Goal: Task Accomplishment & Management: Manage account settings

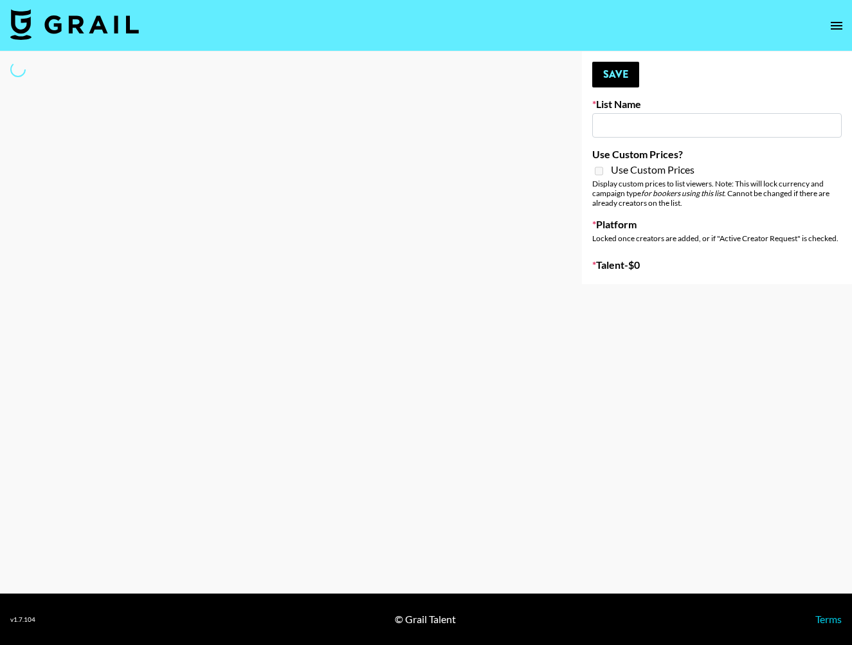
type input "GoVanni Campaign"
select select "Song"
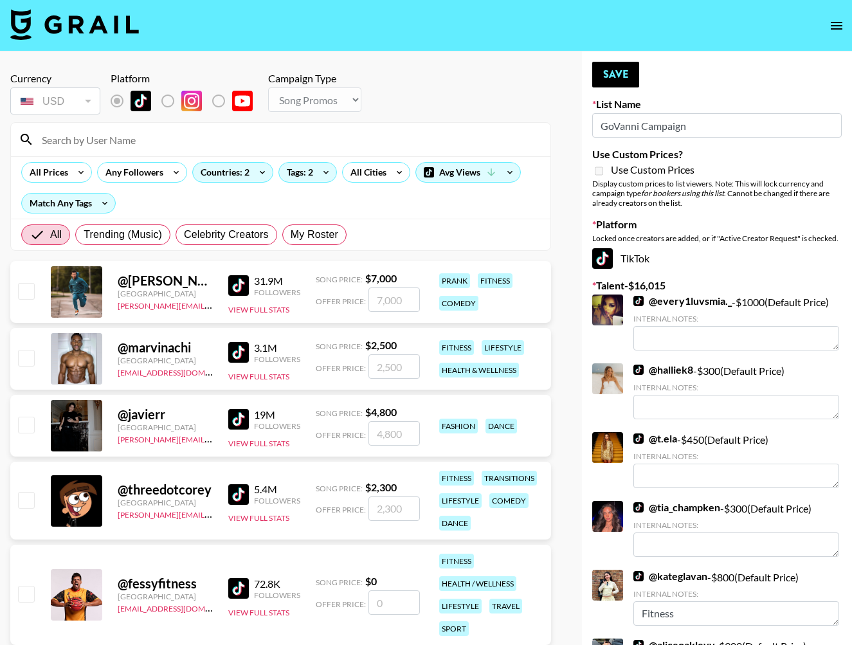
click at [188, 143] on input at bounding box center [288, 139] width 508 height 21
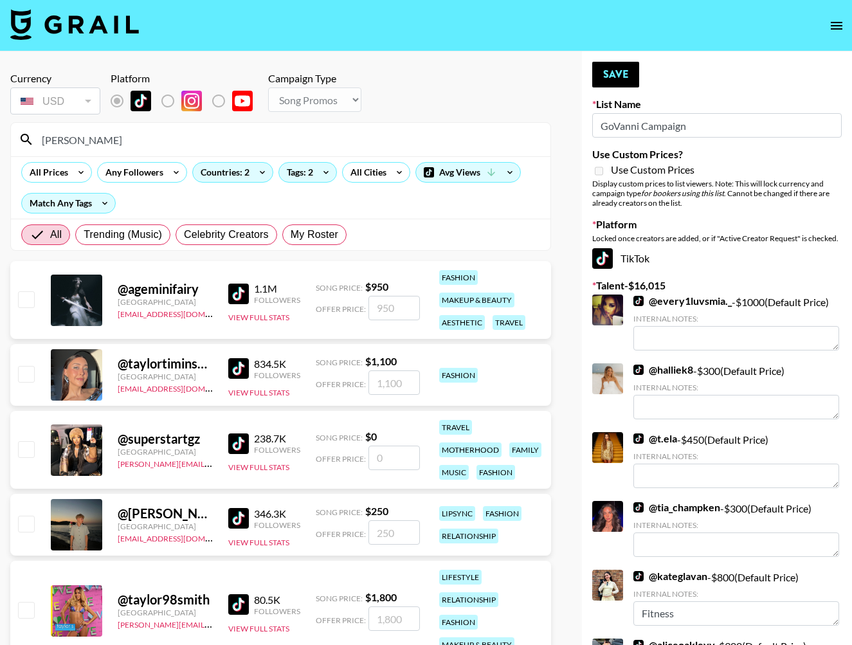
click at [69, 146] on input "[PERSON_NAME]" at bounding box center [288, 139] width 508 height 21
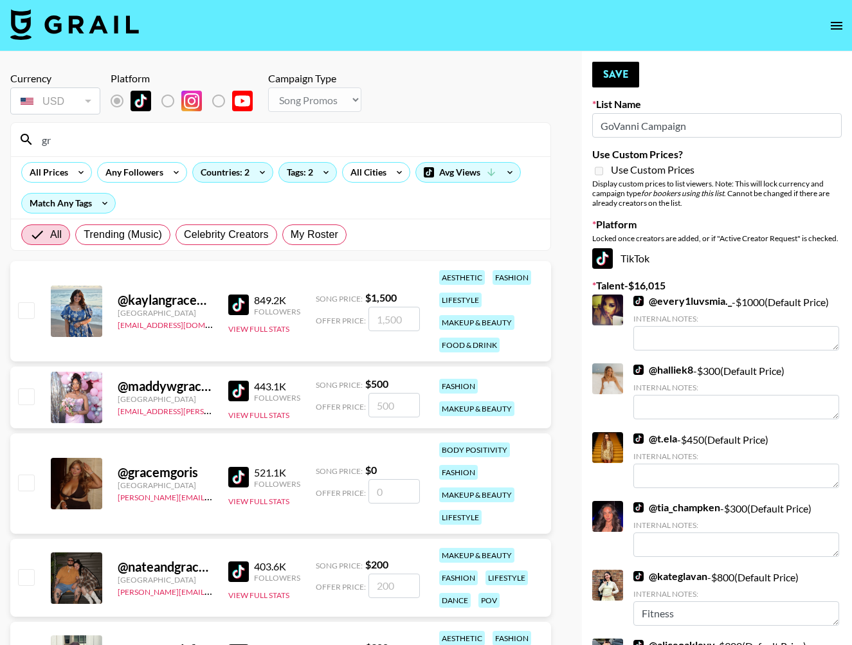
type input "g"
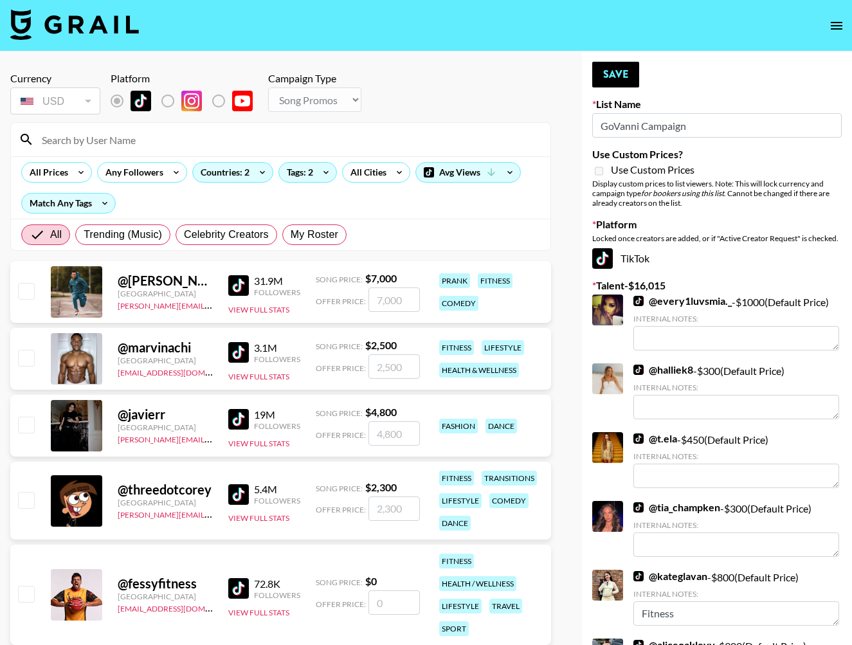
type input "d"
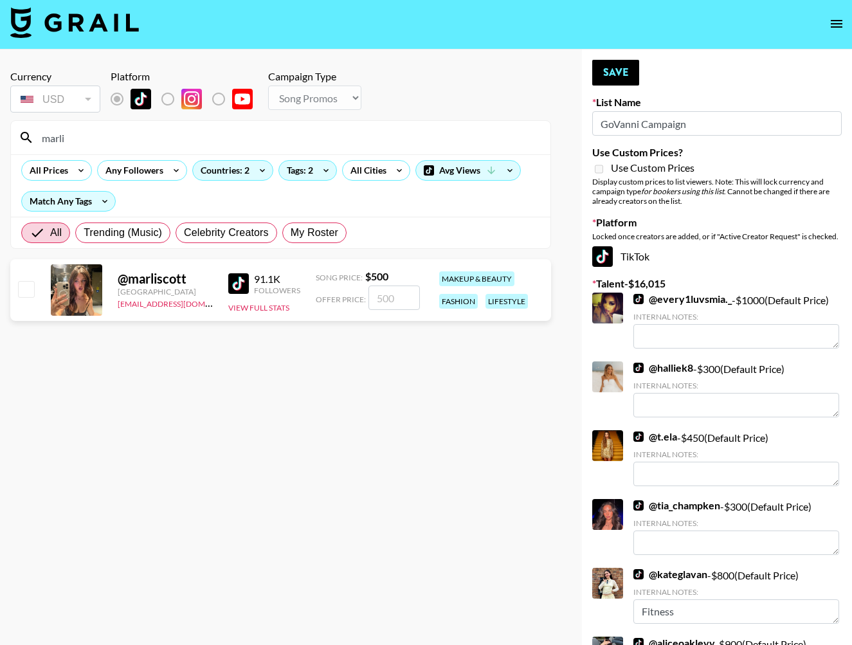
type input "marli"
click at [22, 290] on input "checkbox" at bounding box center [25, 288] width 15 height 15
checkbox input "true"
type input "500"
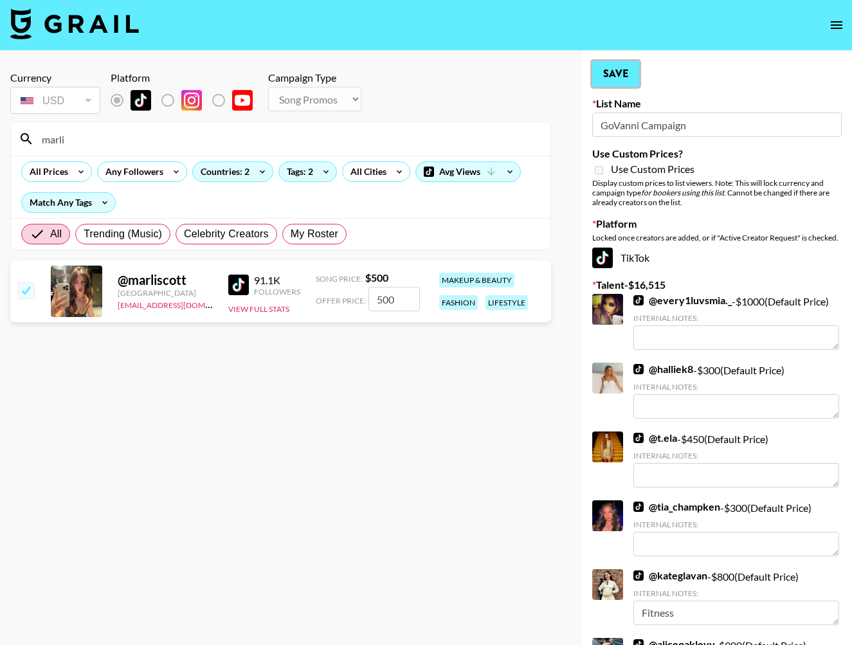
drag, startPoint x: 618, startPoint y: 82, endPoint x: 575, endPoint y: 88, distance: 43.5
click at [618, 82] on button "Save" at bounding box center [615, 74] width 47 height 26
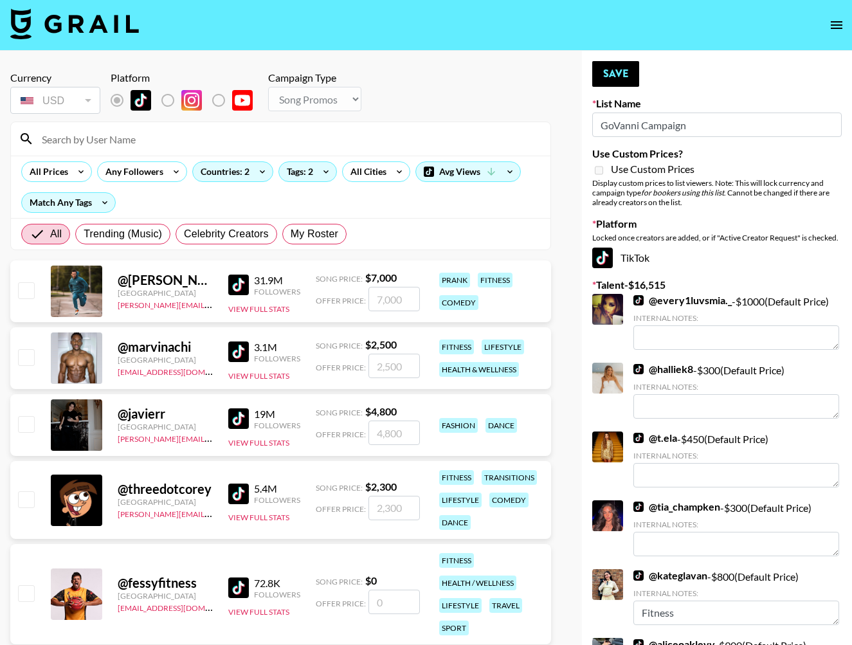
click at [421, 139] on input at bounding box center [288, 139] width 508 height 21
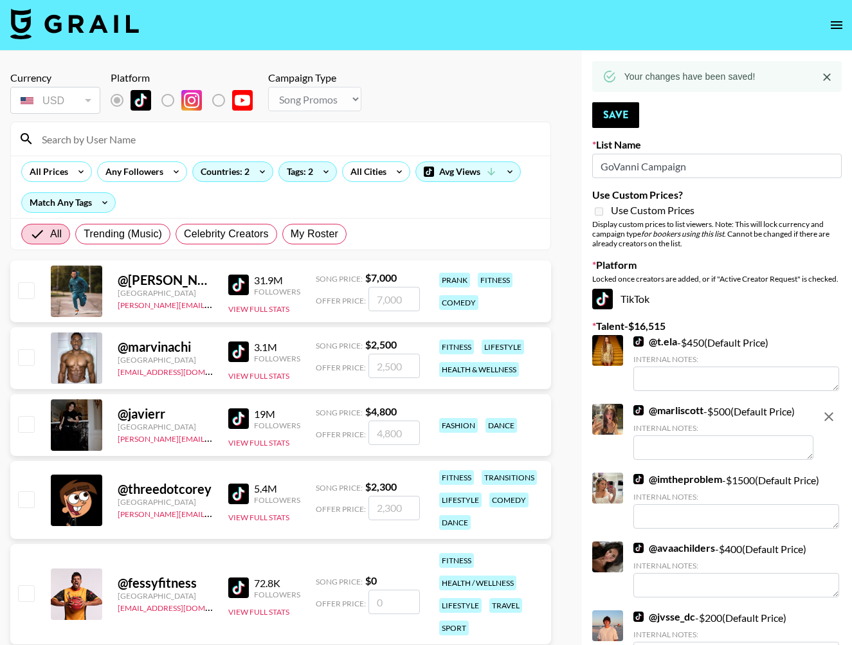
click at [421, 139] on input at bounding box center [288, 139] width 508 height 21
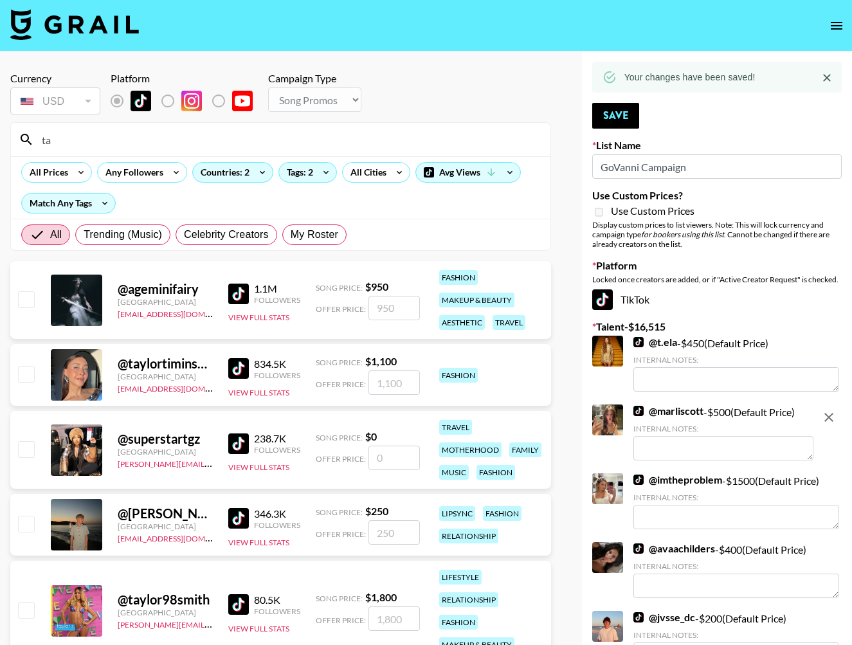
type input "t"
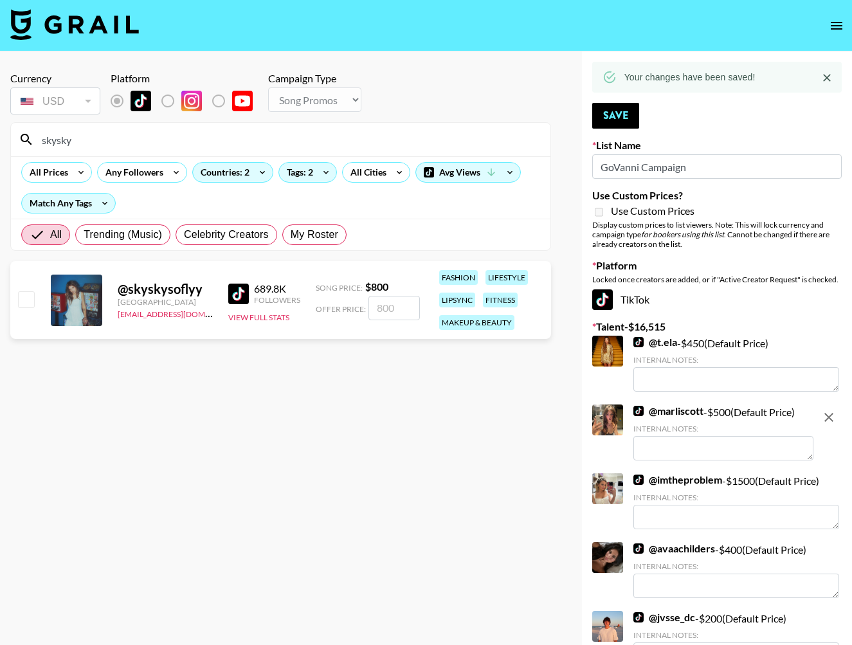
type input "skysky"
click at [17, 298] on div at bounding box center [25, 300] width 20 height 22
click at [24, 299] on input "checkbox" at bounding box center [25, 298] width 15 height 15
checkbox input "true"
type input "800"
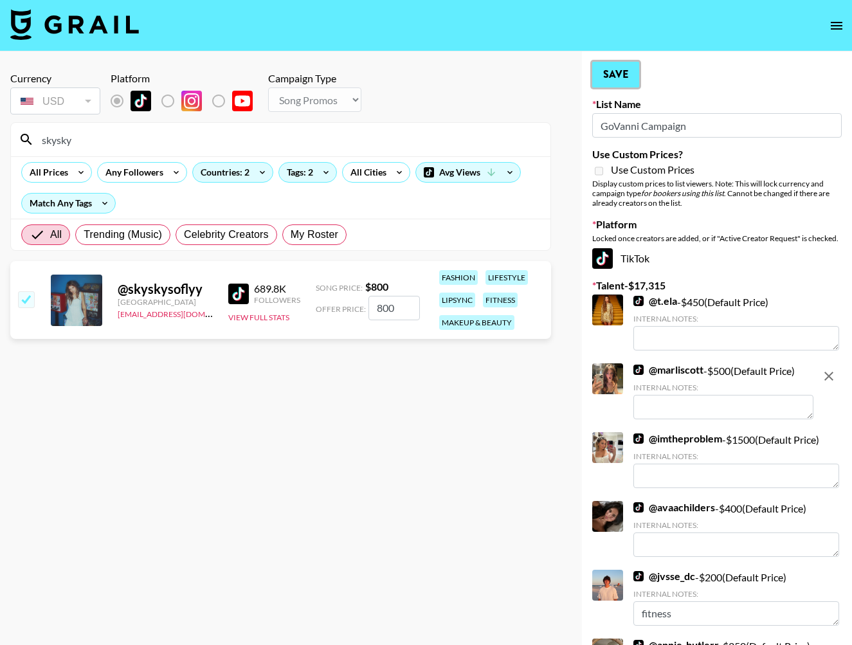
click at [616, 81] on button "Save" at bounding box center [615, 75] width 47 height 26
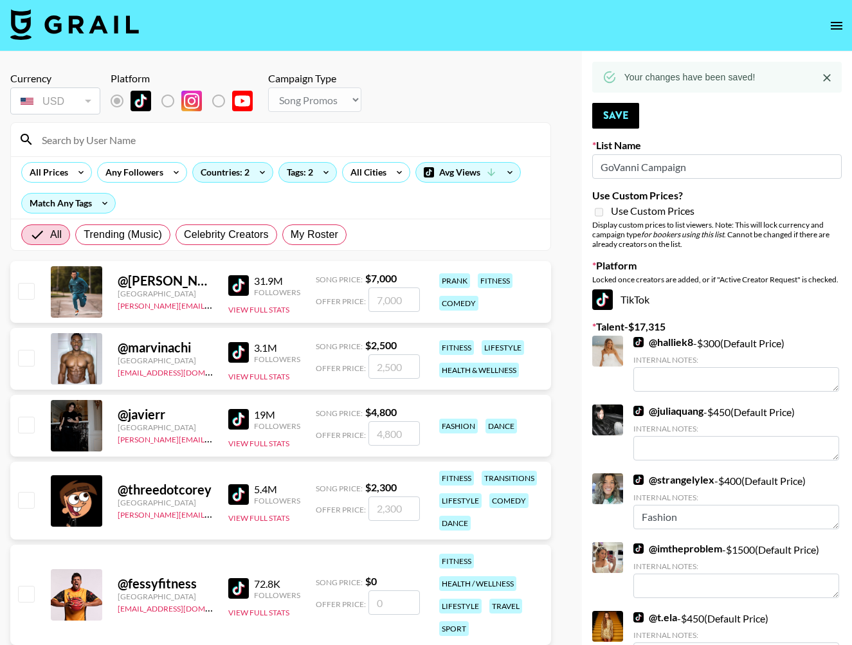
click at [366, 141] on input at bounding box center [288, 139] width 508 height 21
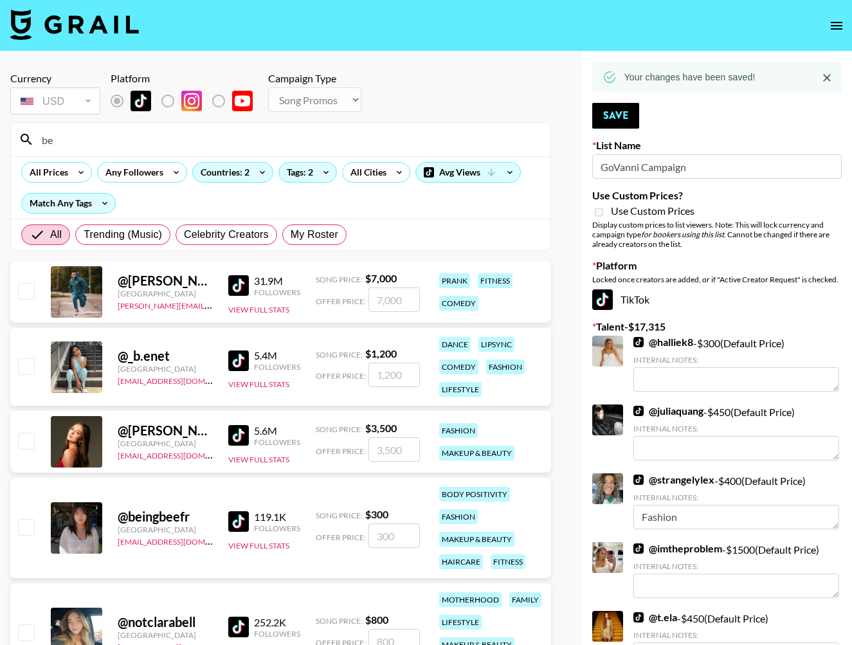
type input "b"
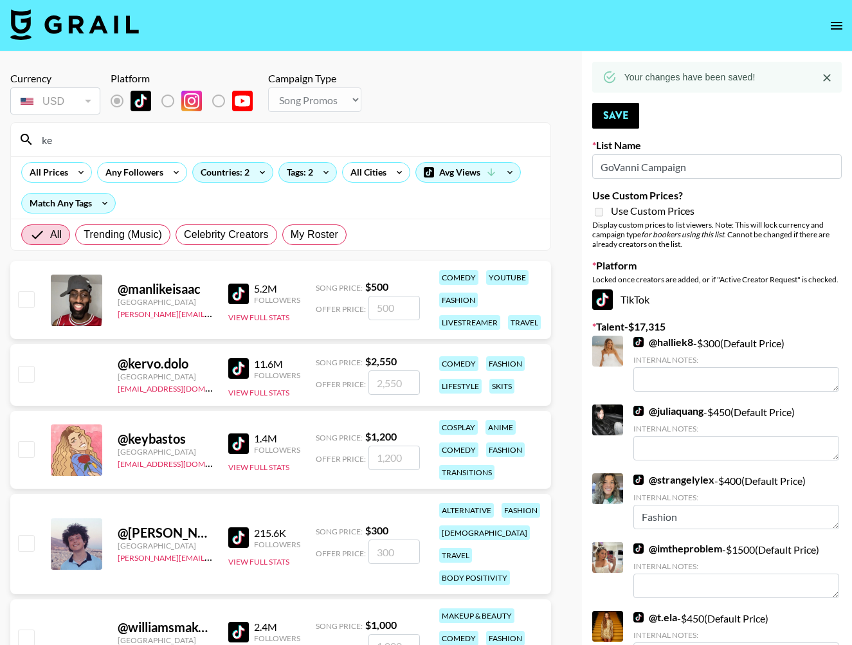
type input "k"
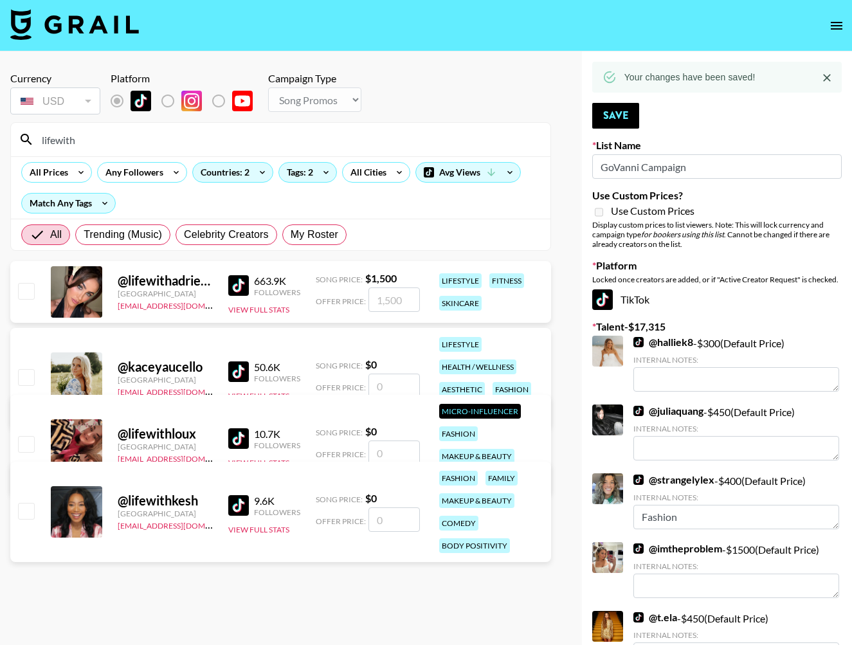
type input "lifewith"
drag, startPoint x: 21, startPoint y: 287, endPoint x: 26, endPoint y: 291, distance: 6.8
click at [21, 287] on input "checkbox" at bounding box center [25, 290] width 15 height 15
checkbox input "true"
type input "1500"
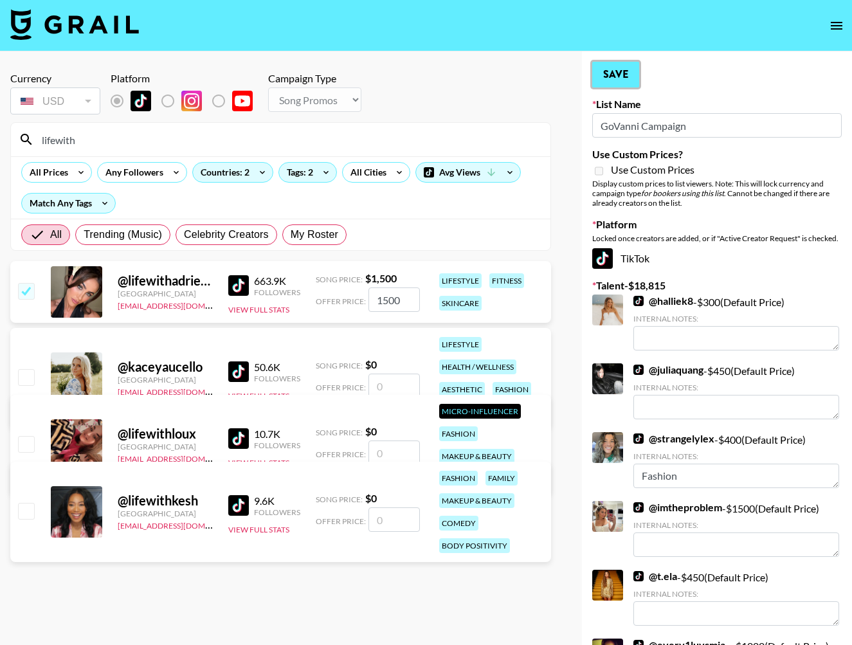
click at [634, 75] on button "Save" at bounding box center [615, 75] width 47 height 26
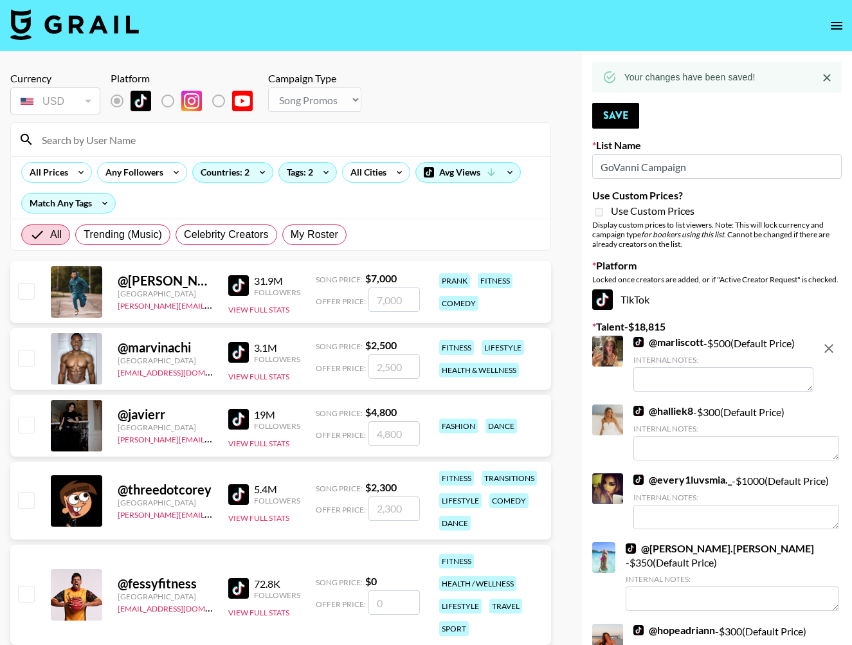
click at [431, 139] on input at bounding box center [288, 139] width 508 height 21
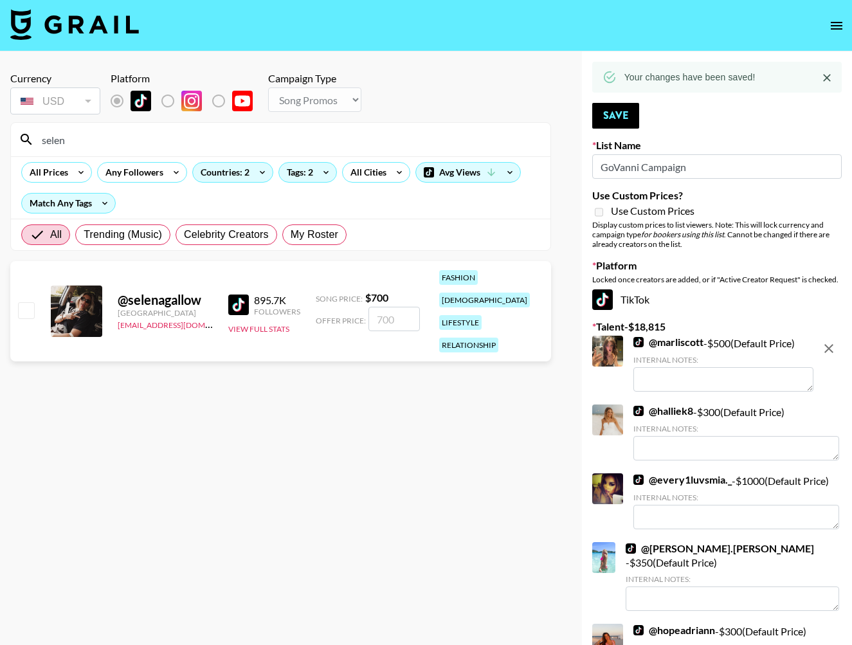
type input "[PERSON_NAME]"
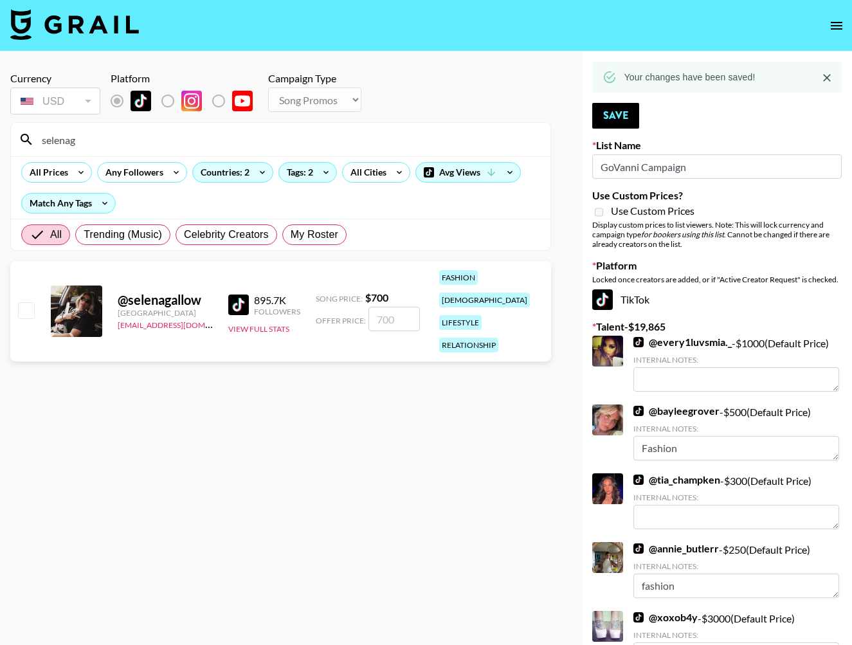
type input "selenag"
click at [29, 302] on input "checkbox" at bounding box center [25, 309] width 15 height 15
checkbox input "true"
type input "700"
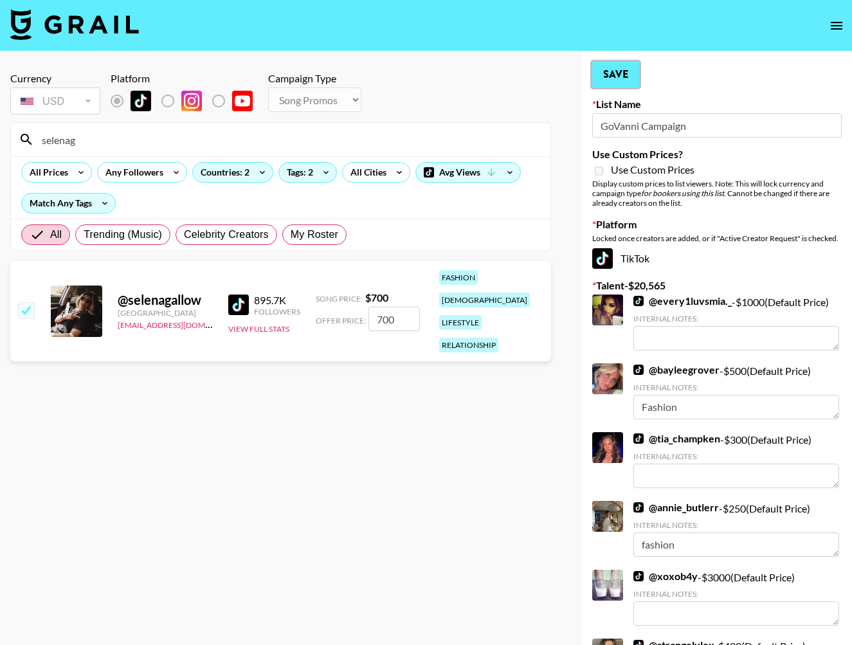
click at [633, 80] on button "Save" at bounding box center [615, 75] width 47 height 26
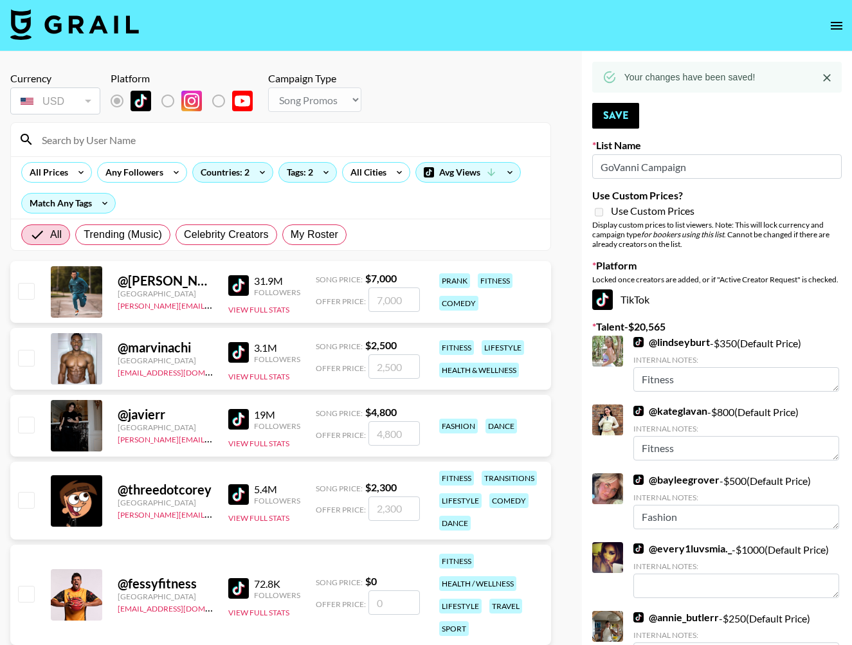
click at [372, 136] on input at bounding box center [288, 139] width 508 height 21
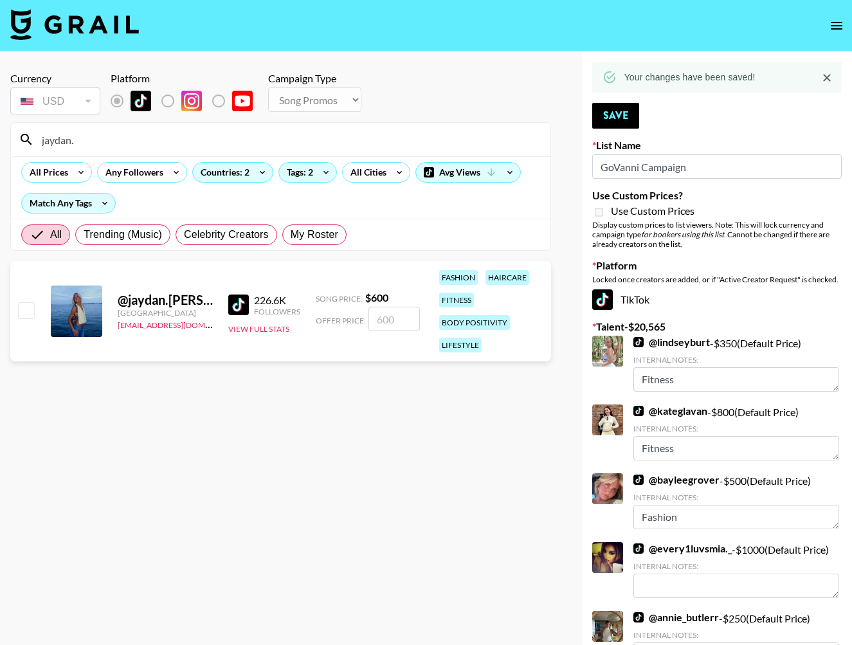
type input "jaydan."
click at [24, 308] on input "checkbox" at bounding box center [25, 309] width 15 height 15
checkbox input "true"
type input "600"
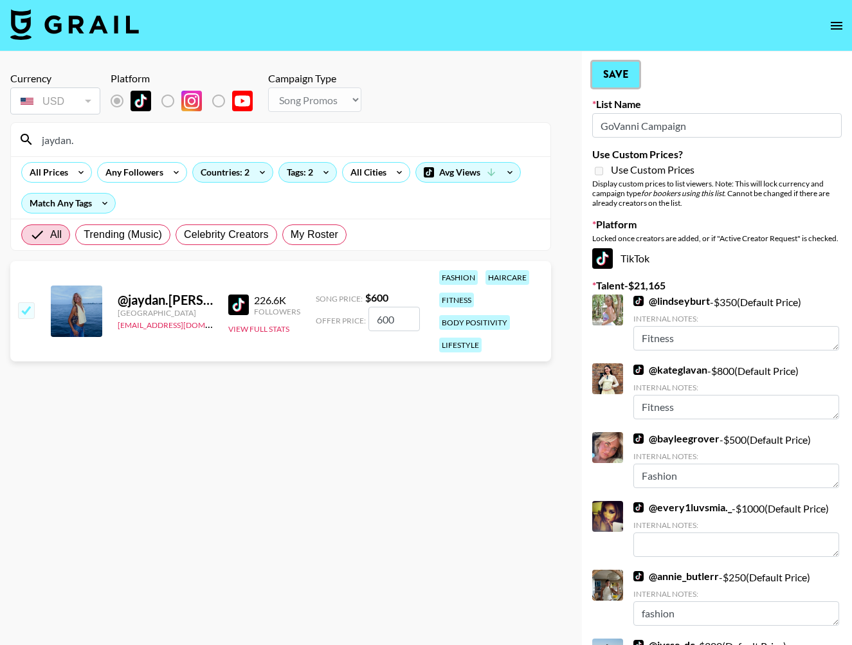
click at [625, 80] on button "Save" at bounding box center [615, 75] width 47 height 26
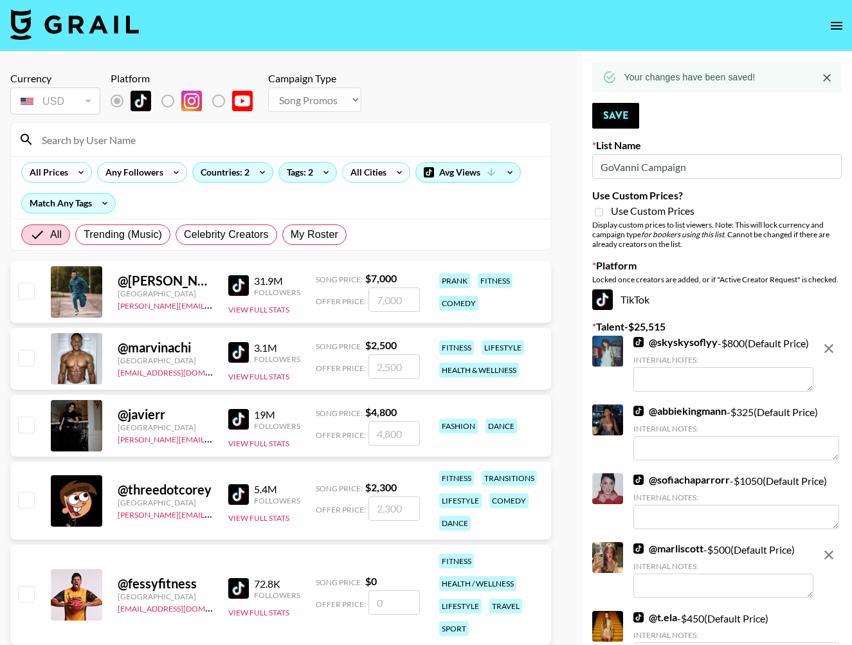
click at [198, 145] on input at bounding box center [288, 139] width 508 height 21
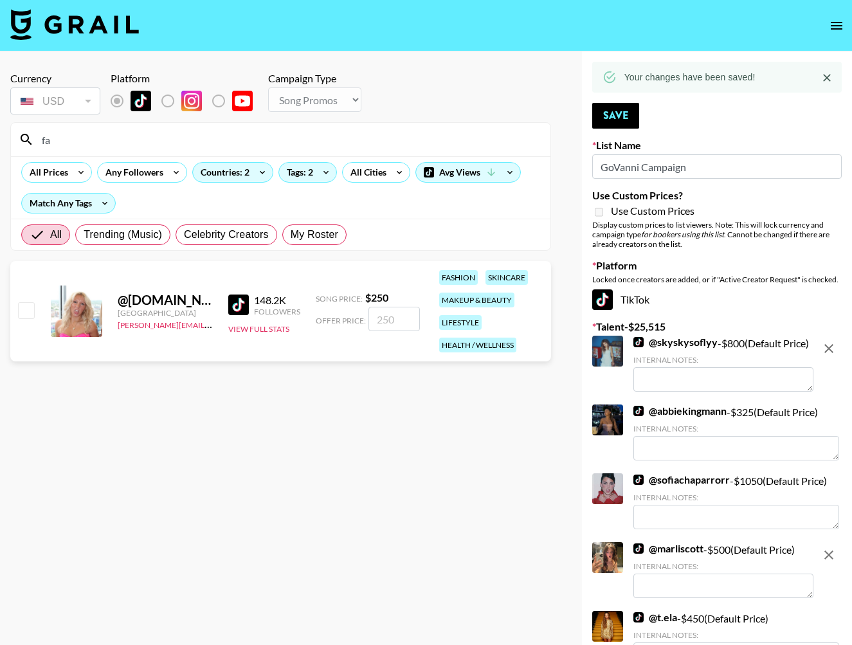
type input "f"
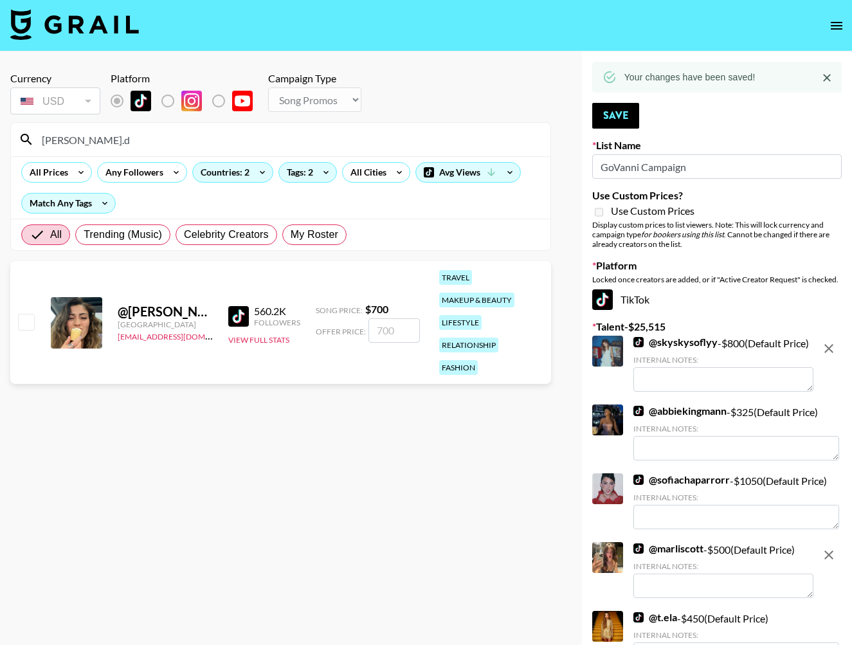
type input "[PERSON_NAME].d"
click at [18, 319] on input "checkbox" at bounding box center [25, 321] width 15 height 15
checkbox input "true"
type input "700"
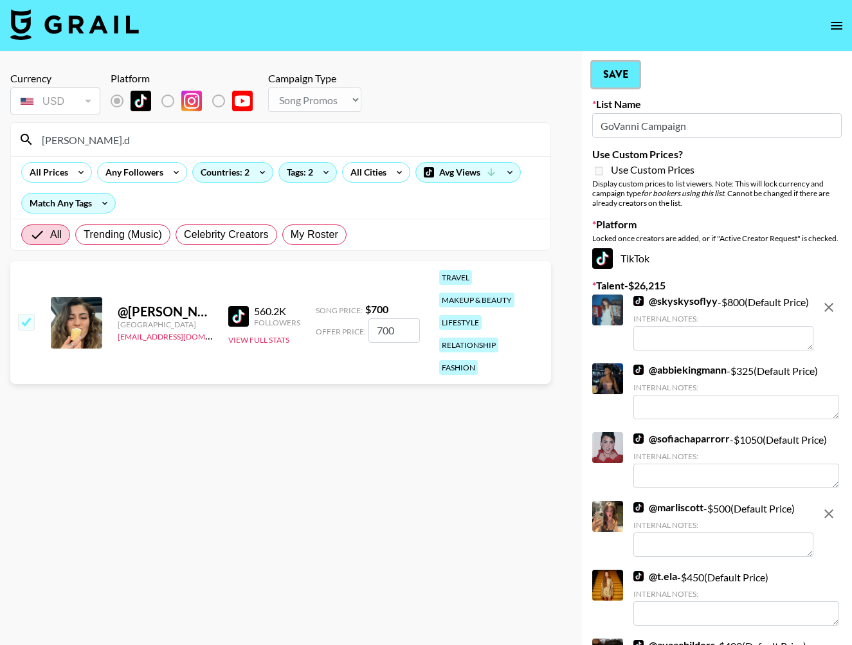
drag, startPoint x: 607, startPoint y: 81, endPoint x: 588, endPoint y: 80, distance: 18.6
click at [607, 81] on button "Save" at bounding box center [615, 75] width 47 height 26
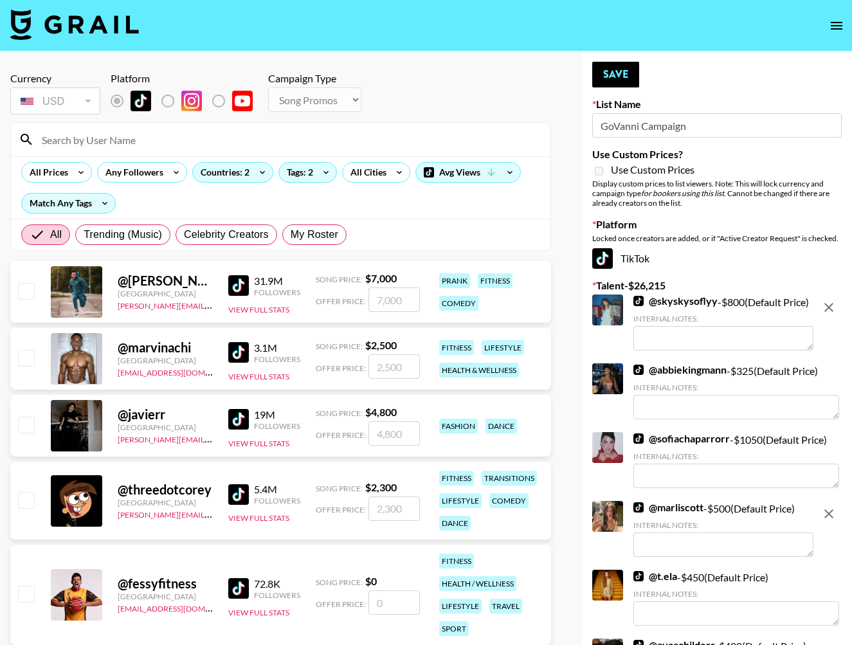
click at [411, 143] on input at bounding box center [288, 139] width 508 height 21
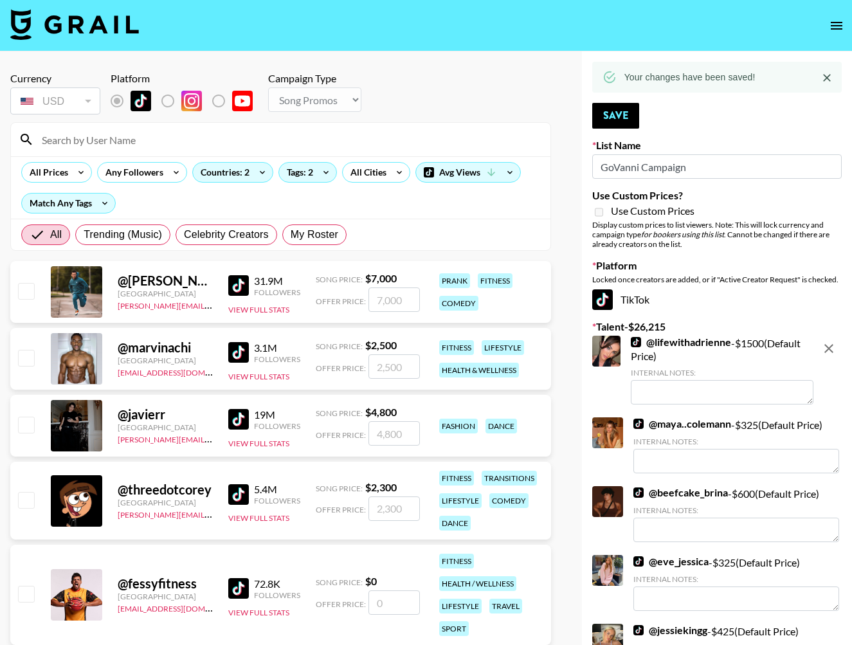
click at [411, 143] on input at bounding box center [288, 139] width 508 height 21
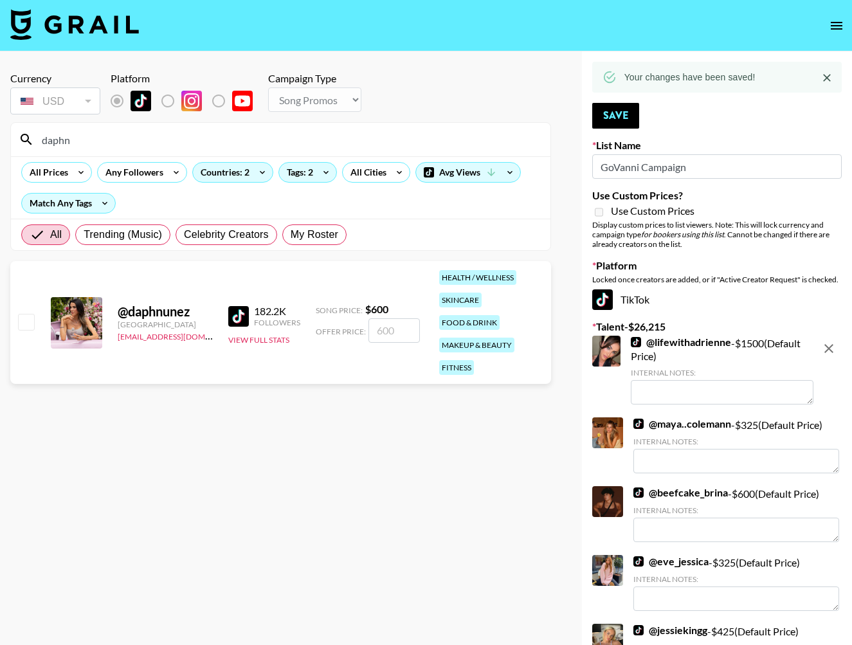
type input "daphn"
drag, startPoint x: 30, startPoint y: 323, endPoint x: 39, endPoint y: 328, distance: 10.1
click at [30, 323] on input "checkbox" at bounding box center [25, 321] width 15 height 15
checkbox input "true"
type input "600"
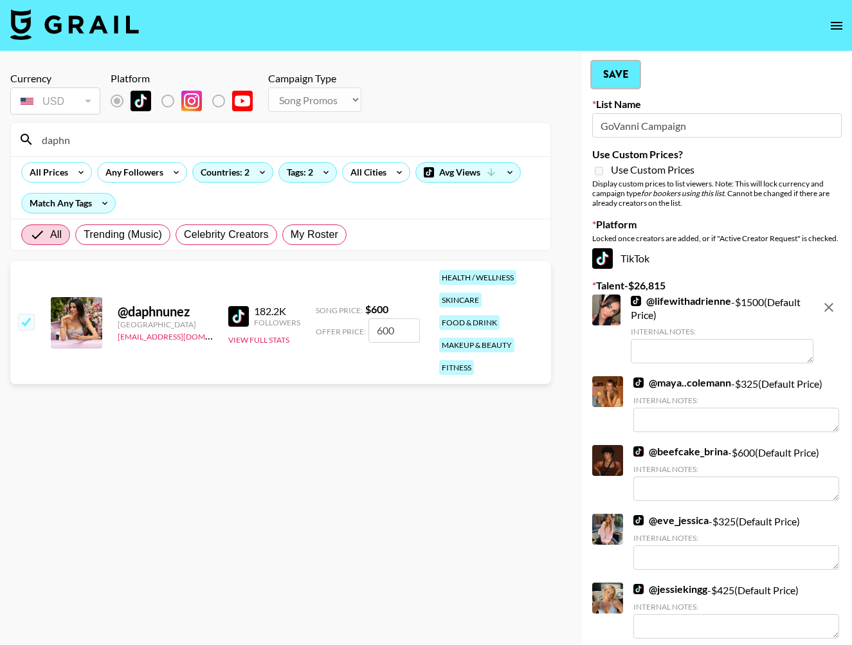
drag, startPoint x: 634, startPoint y: 75, endPoint x: 547, endPoint y: 87, distance: 87.6
click at [633, 75] on button "Save" at bounding box center [615, 75] width 47 height 26
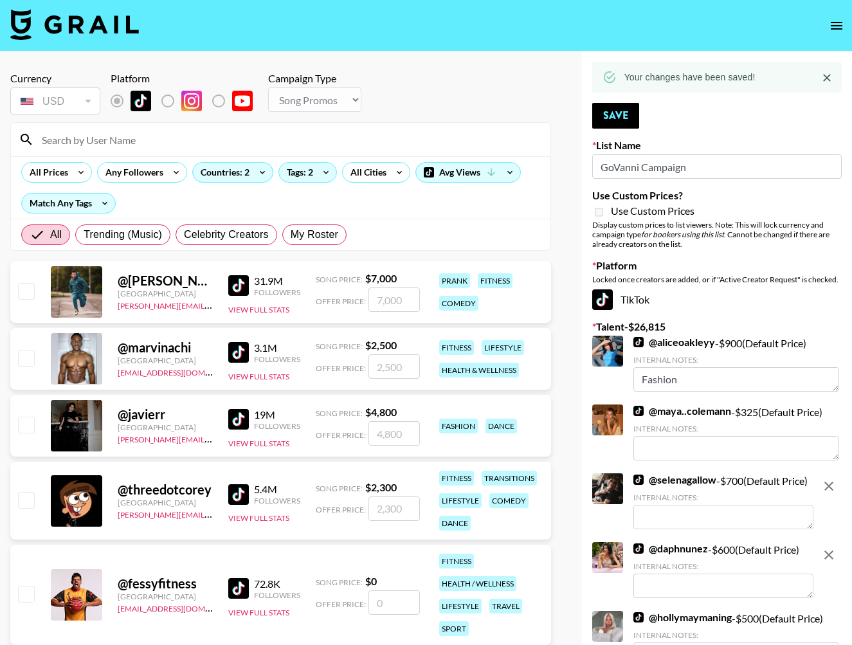
click at [440, 133] on input at bounding box center [288, 139] width 508 height 21
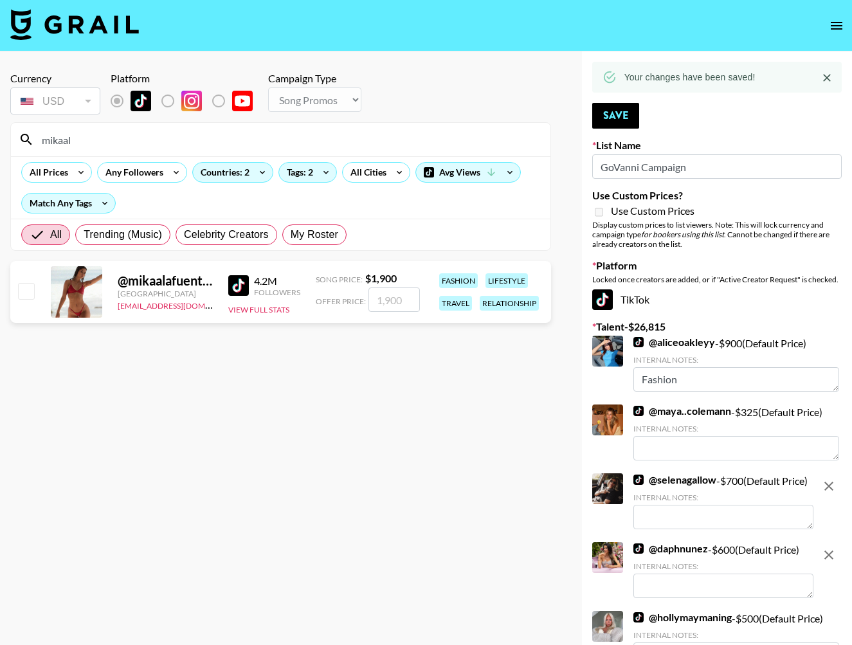
type input "mikaal"
click at [19, 291] on input "checkbox" at bounding box center [25, 290] width 15 height 15
checkbox input "true"
type input "1900"
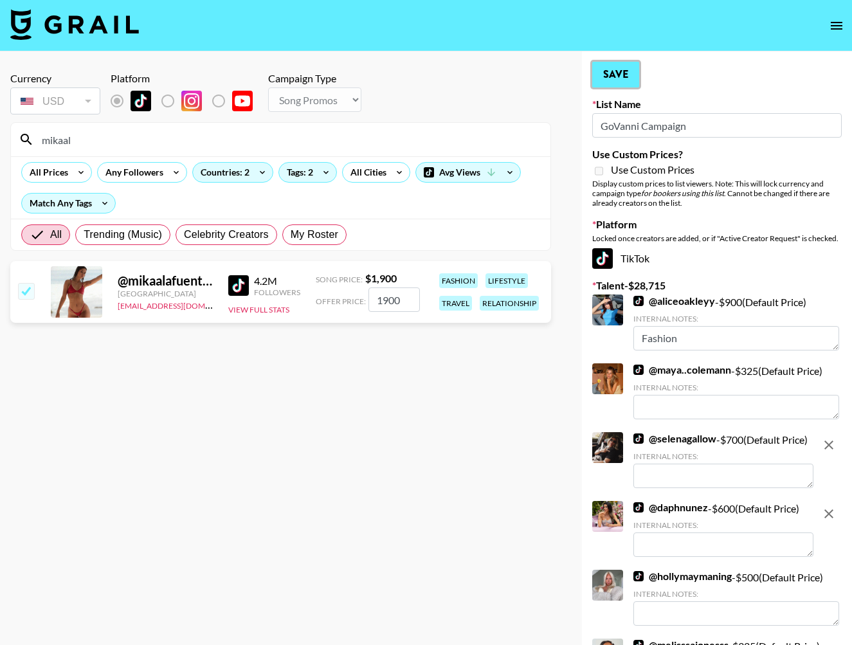
click at [624, 72] on button "Save" at bounding box center [615, 75] width 47 height 26
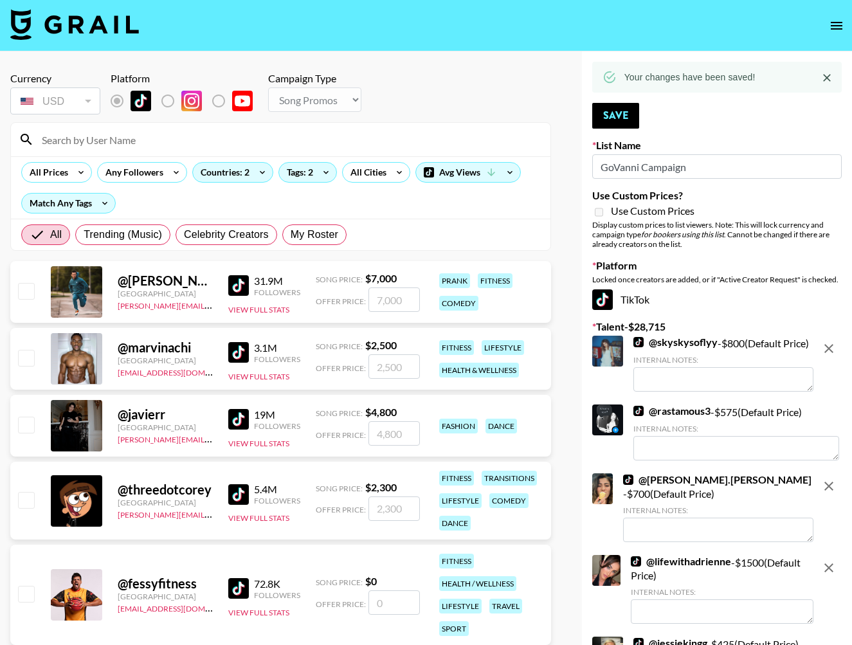
click at [370, 129] on input at bounding box center [288, 139] width 508 height 21
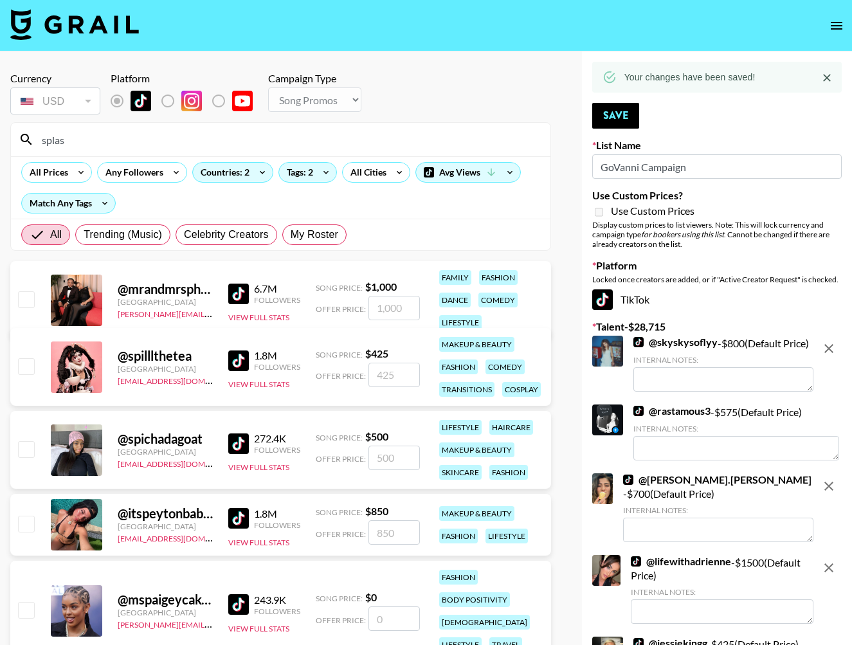
type input "splash"
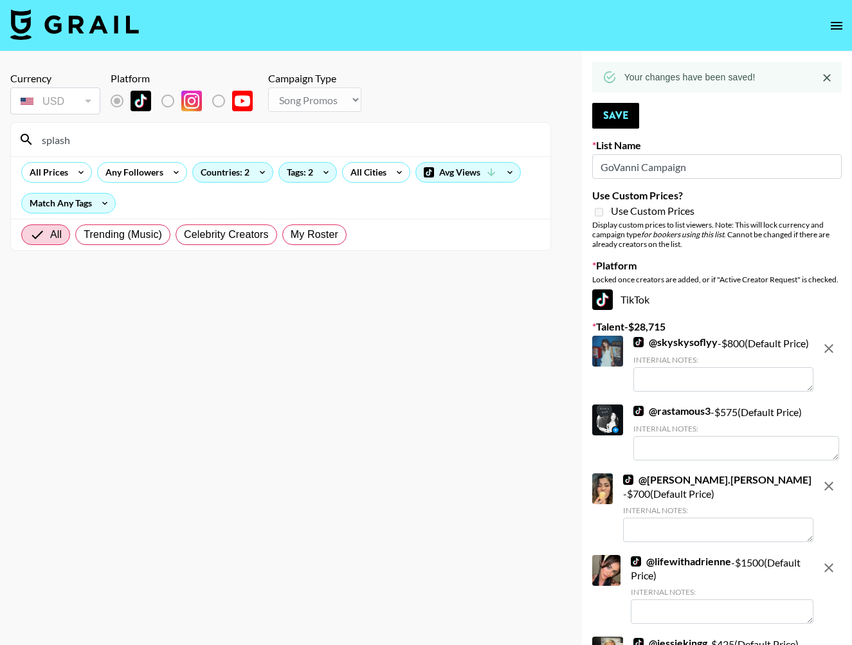
click at [370, 129] on input "splash" at bounding box center [288, 139] width 508 height 21
click at [204, 134] on div "List locked to TikTok." at bounding box center [187, 130] width 76 height 14
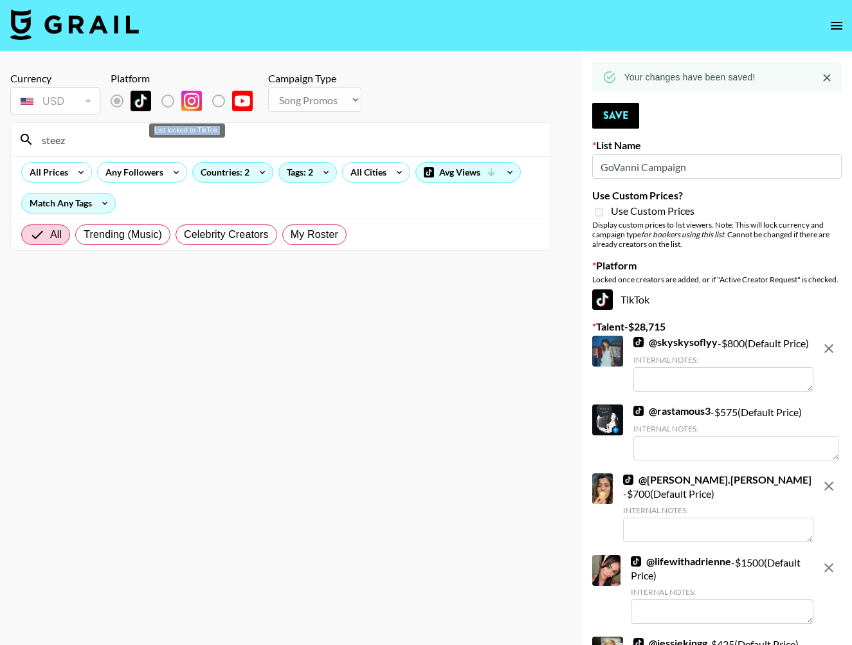
click at [204, 134] on div "List locked to TikTok." at bounding box center [187, 130] width 76 height 14
click at [210, 145] on input "steez" at bounding box center [288, 139] width 508 height 21
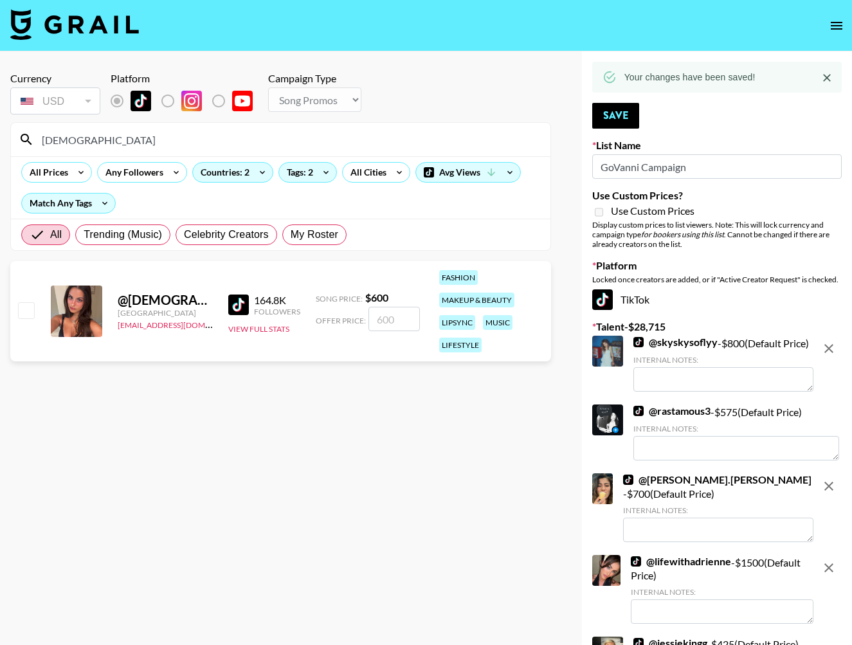
type input "[DEMOGRAPHIC_DATA]"
drag, startPoint x: 32, startPoint y: 316, endPoint x: 43, endPoint y: 319, distance: 11.6
click at [32, 316] on input "checkbox" at bounding box center [25, 309] width 15 height 15
checkbox input "true"
type input "600"
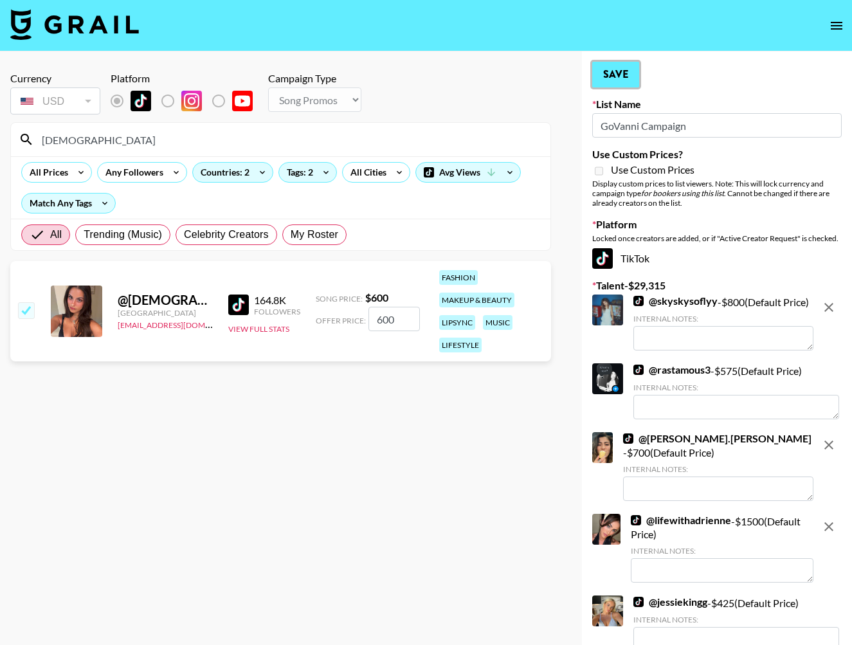
drag, startPoint x: 620, startPoint y: 81, endPoint x: 607, endPoint y: 72, distance: 15.2
click at [620, 81] on button "Save" at bounding box center [615, 75] width 47 height 26
